Goal: Task Accomplishment & Management: Manage account settings

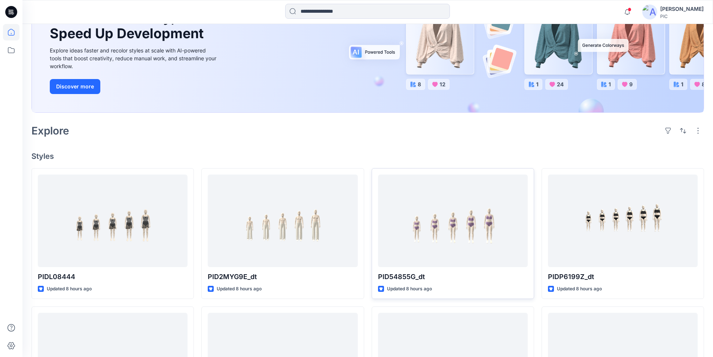
scroll to position [112, 0]
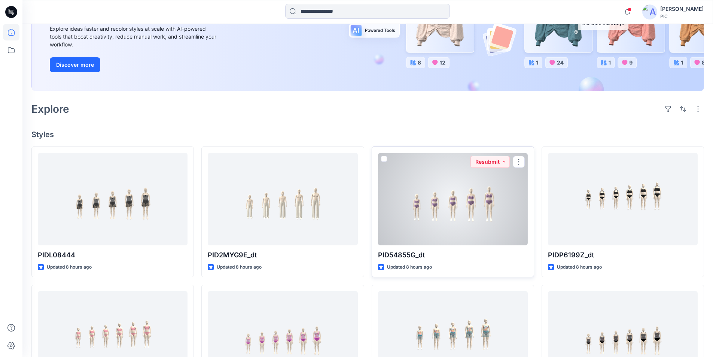
click at [472, 185] on div at bounding box center [453, 199] width 150 height 92
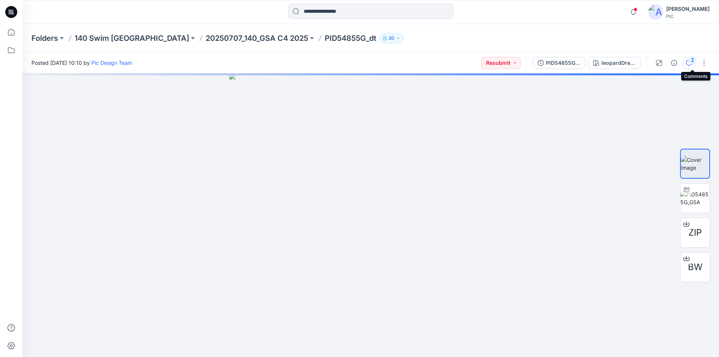
click at [692, 64] on icon "button" at bounding box center [689, 63] width 6 height 6
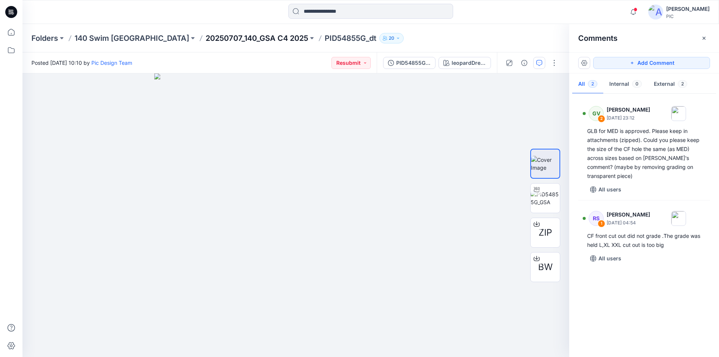
click at [226, 37] on p "20250707_140_GSA C4 2025" at bounding box center [257, 38] width 103 height 10
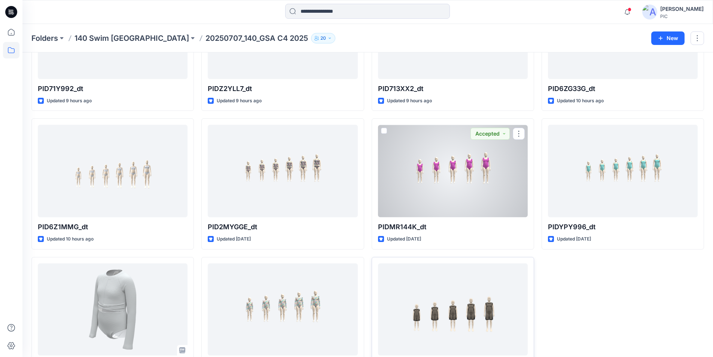
scroll to position [243, 0]
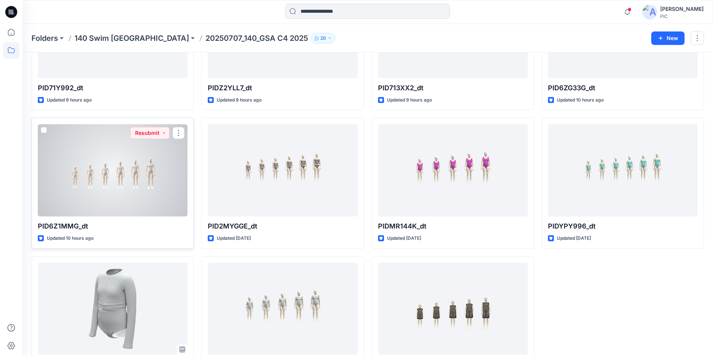
click at [120, 144] on div at bounding box center [113, 170] width 150 height 92
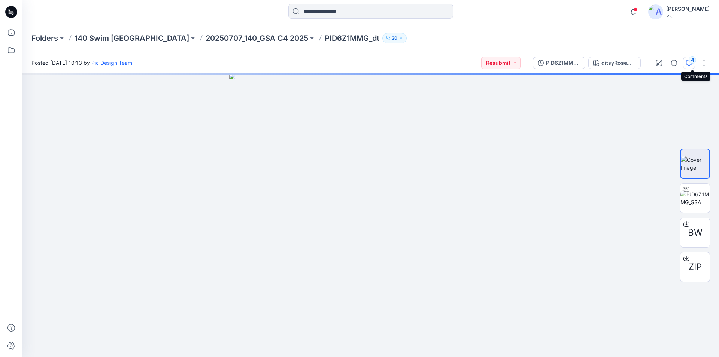
click at [692, 63] on div "4" at bounding box center [691, 59] width 7 height 7
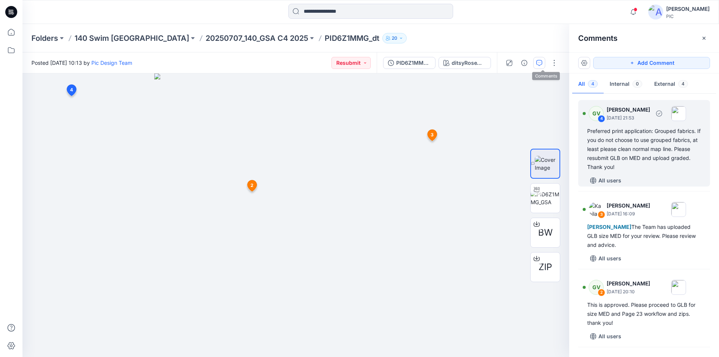
click at [676, 134] on div "Preferred print application: Grouped fabrics. If you do not choose to use group…" at bounding box center [644, 149] width 114 height 45
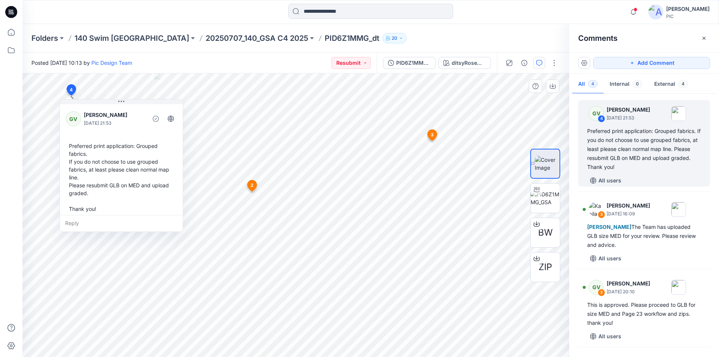
click at [159, 163] on div "Preferred print application: Grouped fabrics. If you do not choose to use group…" at bounding box center [121, 177] width 111 height 77
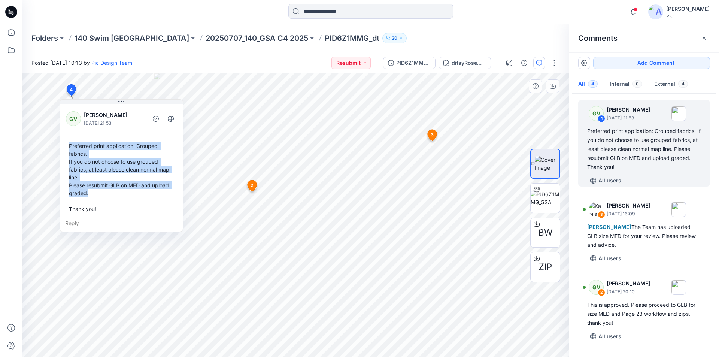
drag, startPoint x: 159, startPoint y: 163, endPoint x: 69, endPoint y: 145, distance: 91.9
click at [69, 145] on div "Preferred print application: Grouped fabrics. If you do not choose to use group…" at bounding box center [121, 177] width 111 height 77
copy div "Preferred print application: Grouped fabrics. If you do not choose to use group…"
click at [206, 37] on p "20250707_140_GSA C4 2025" at bounding box center [257, 38] width 103 height 10
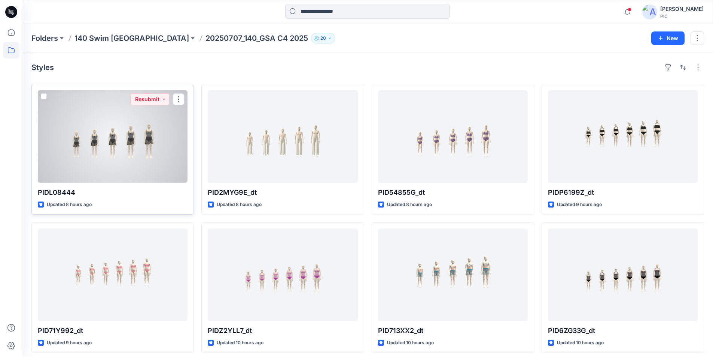
click at [130, 130] on div at bounding box center [113, 136] width 150 height 92
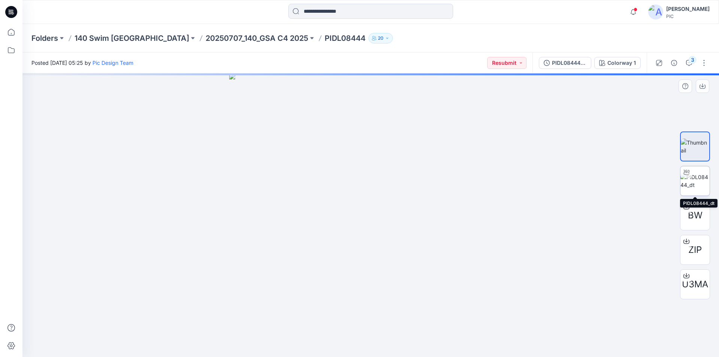
click at [695, 178] on img at bounding box center [694, 181] width 29 height 16
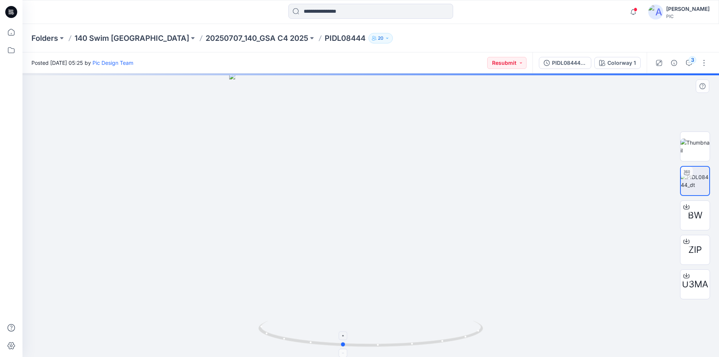
drag, startPoint x: 420, startPoint y: 343, endPoint x: 392, endPoint y: 347, distance: 28.7
click at [392, 347] on icon at bounding box center [371, 334] width 226 height 28
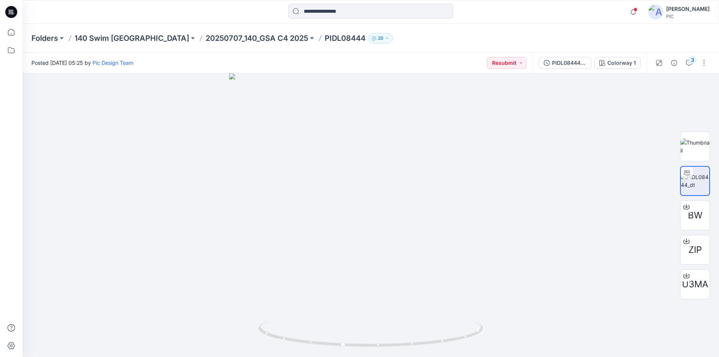
click at [11, 11] on icon at bounding box center [11, 11] width 3 height 0
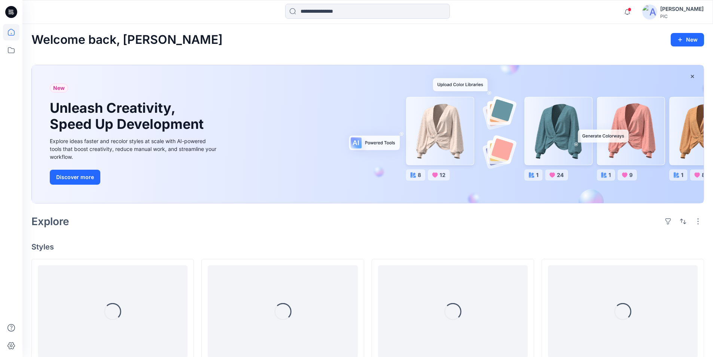
click at [673, 9] on div "[PERSON_NAME]" at bounding box center [681, 8] width 43 height 9
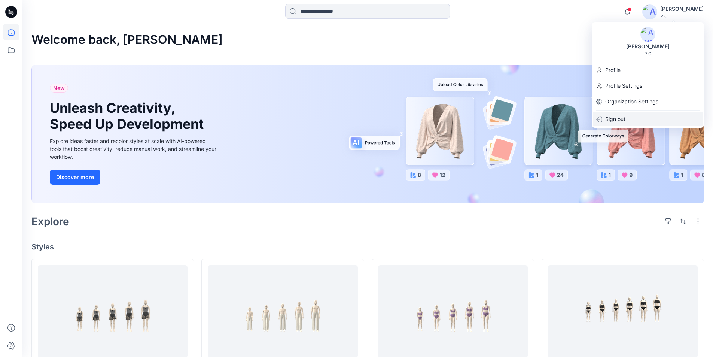
click at [613, 118] on p "Sign out" at bounding box center [615, 119] width 20 height 14
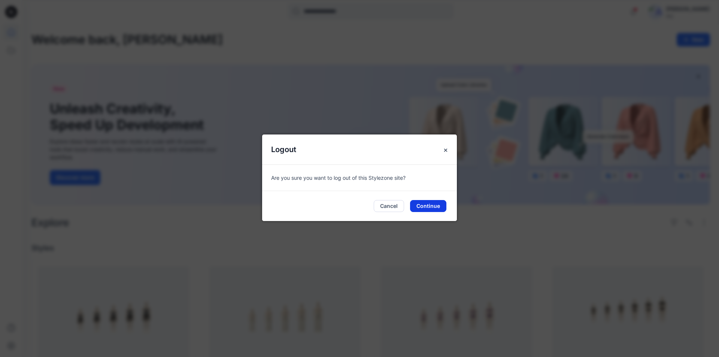
click at [439, 203] on button "Continue" at bounding box center [428, 206] width 36 height 12
